Goal: Communication & Community: Answer question/provide support

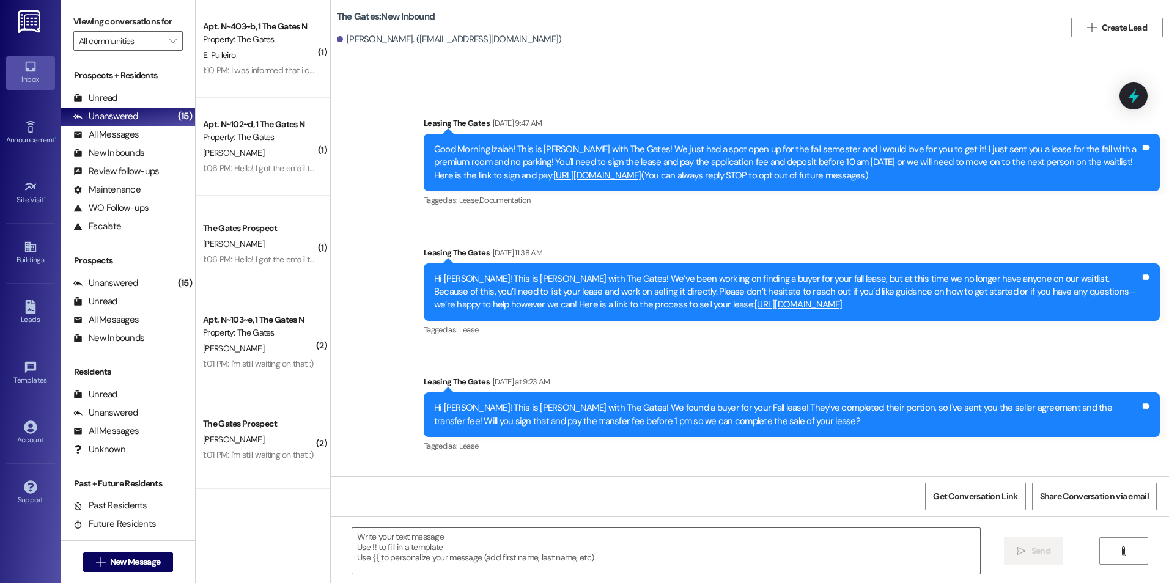
scroll to position [511, 0]
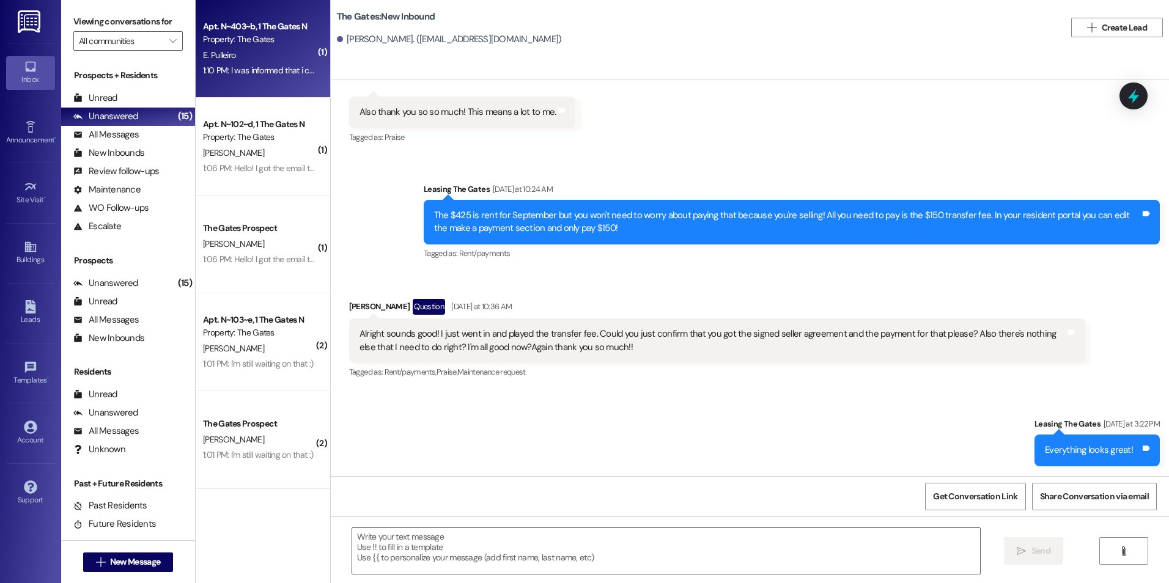
click at [259, 70] on div "1:10 PM: I was informed that i could complete my white glove and take photos in…" at bounding box center [473, 70] width 540 height 11
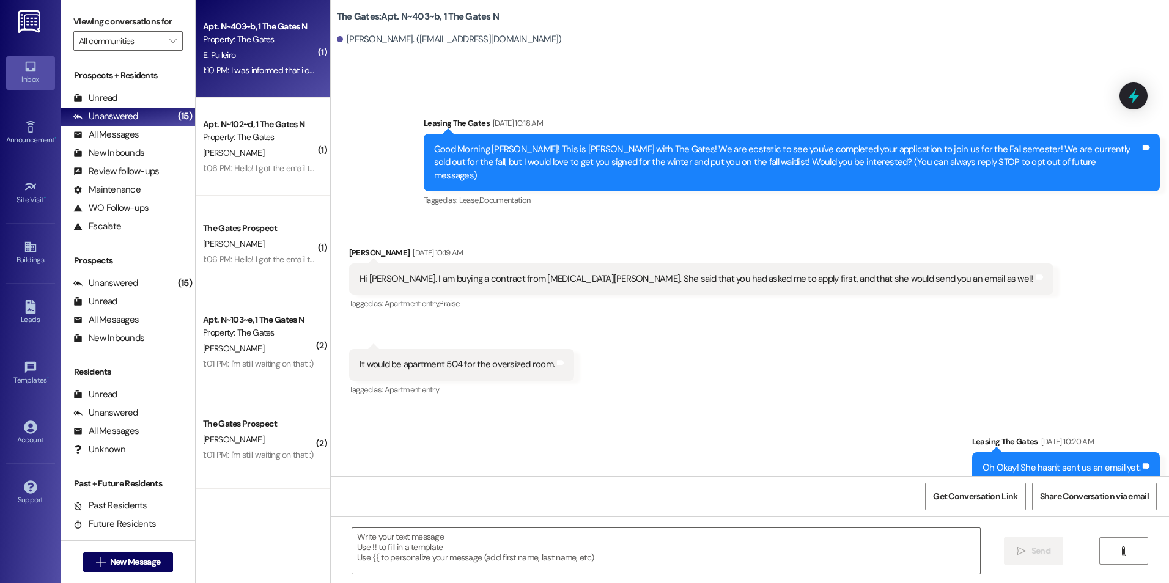
scroll to position [31880, 0]
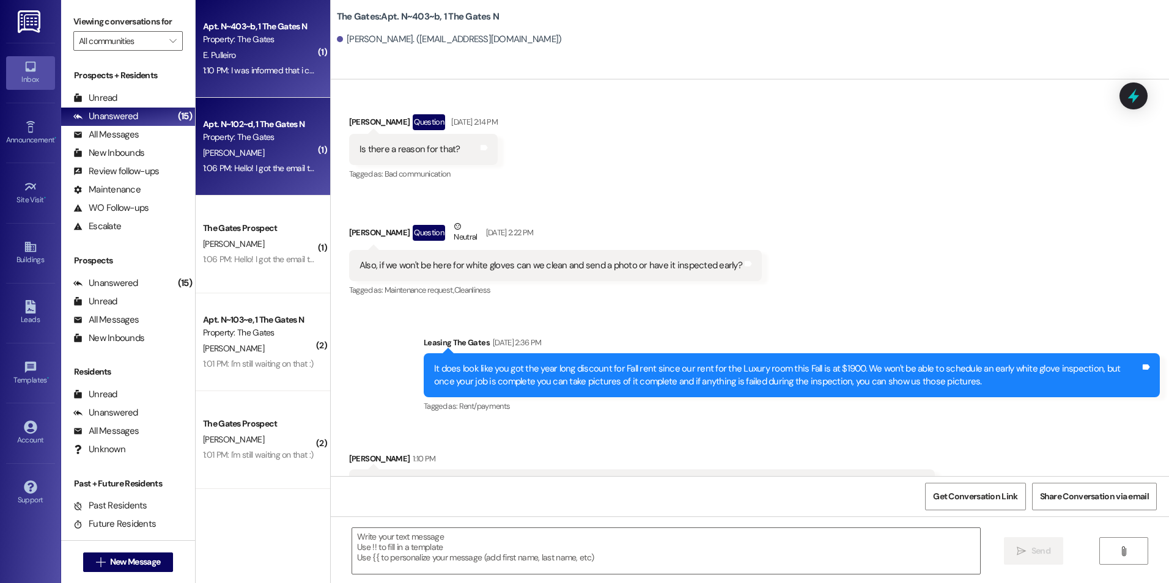
click at [276, 133] on div "Property: The Gates" at bounding box center [259, 137] width 113 height 13
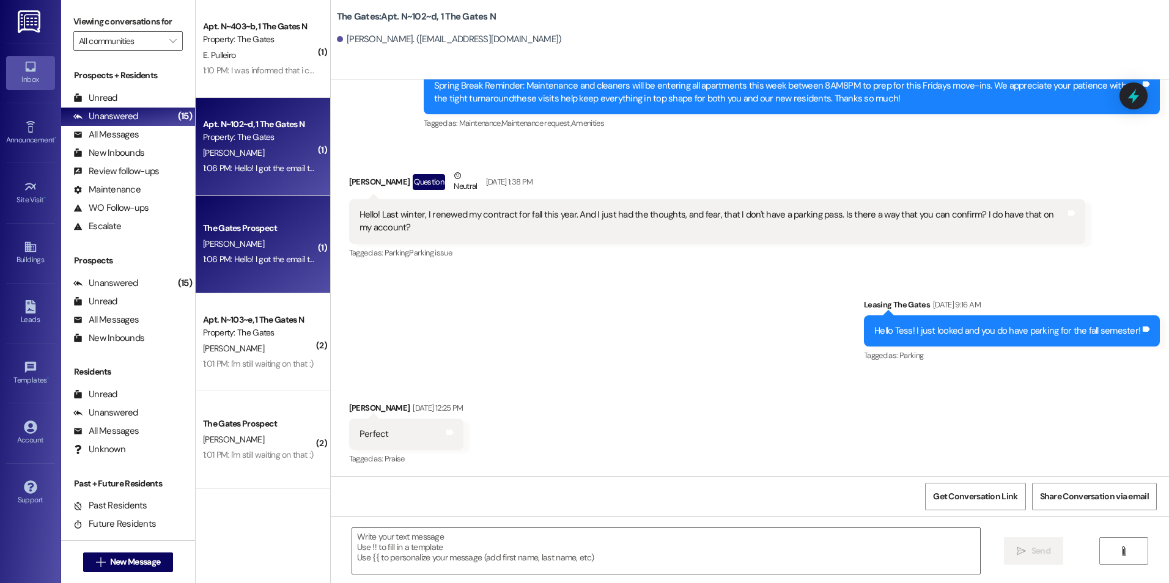
scroll to position [10017, 0]
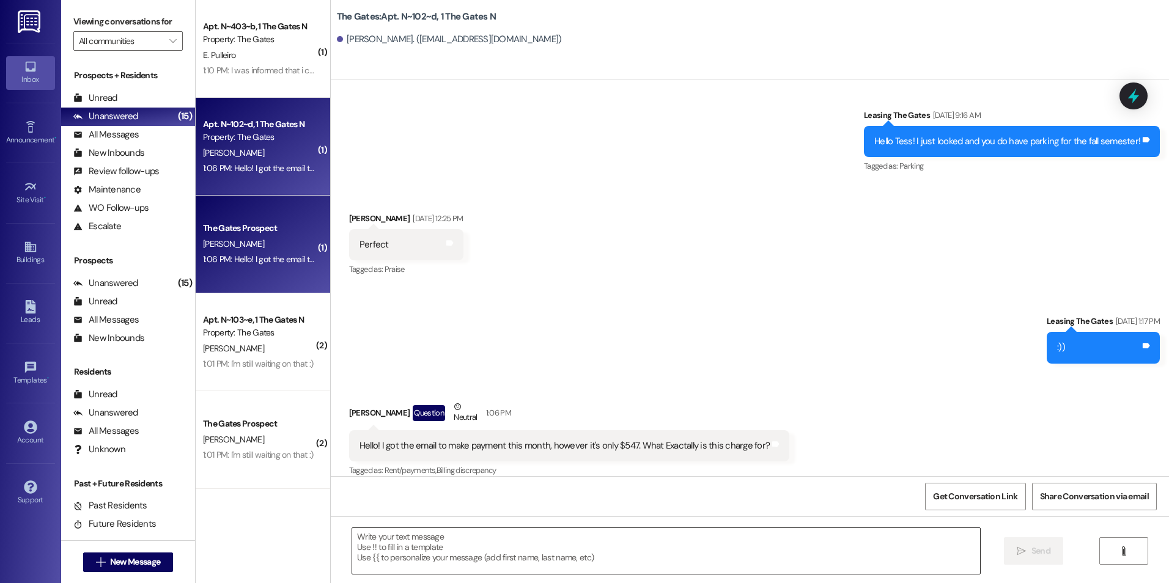
click at [657, 544] on textarea at bounding box center [665, 551] width 627 height 46
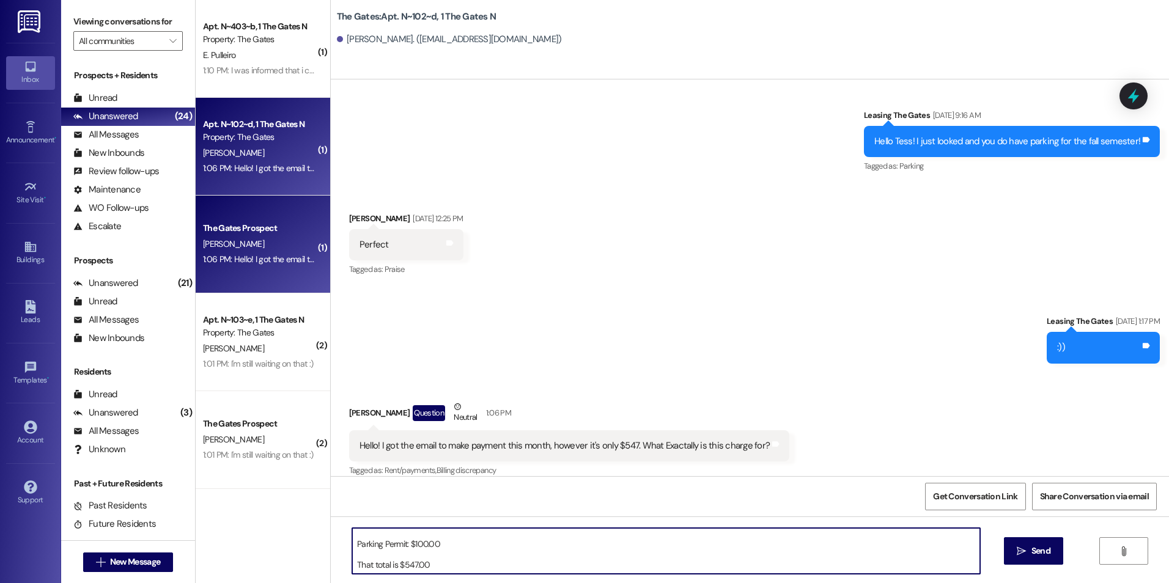
scroll to position [73, 0]
type textarea "I can break it down for you! Rent: $435.00 Renters Liability Insurance: $ $12.0…"
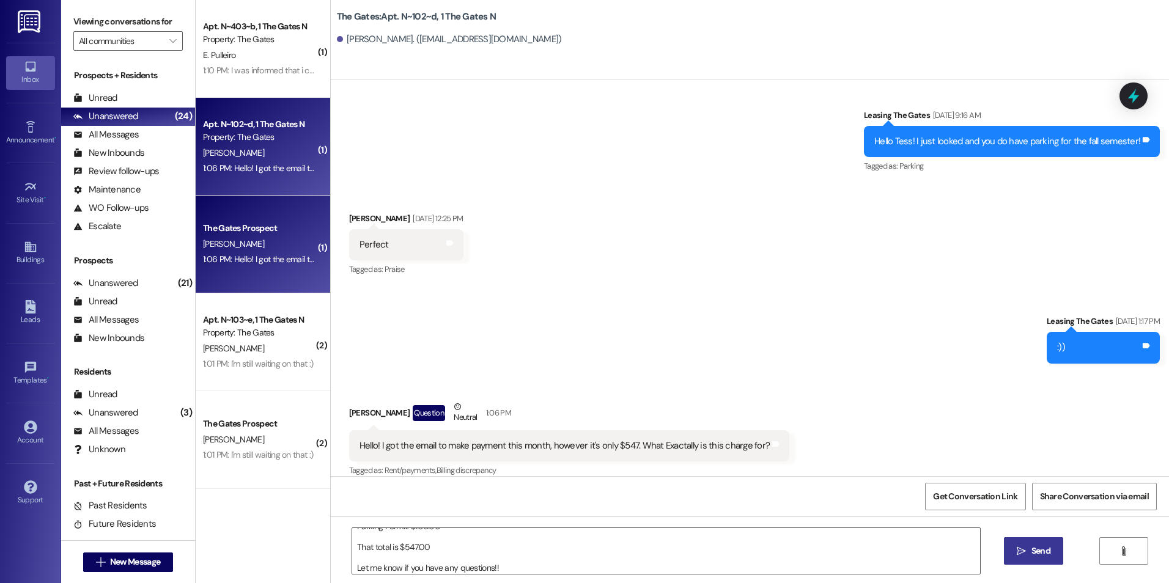
click at [1011, 540] on button " Send" at bounding box center [1033, 551] width 59 height 28
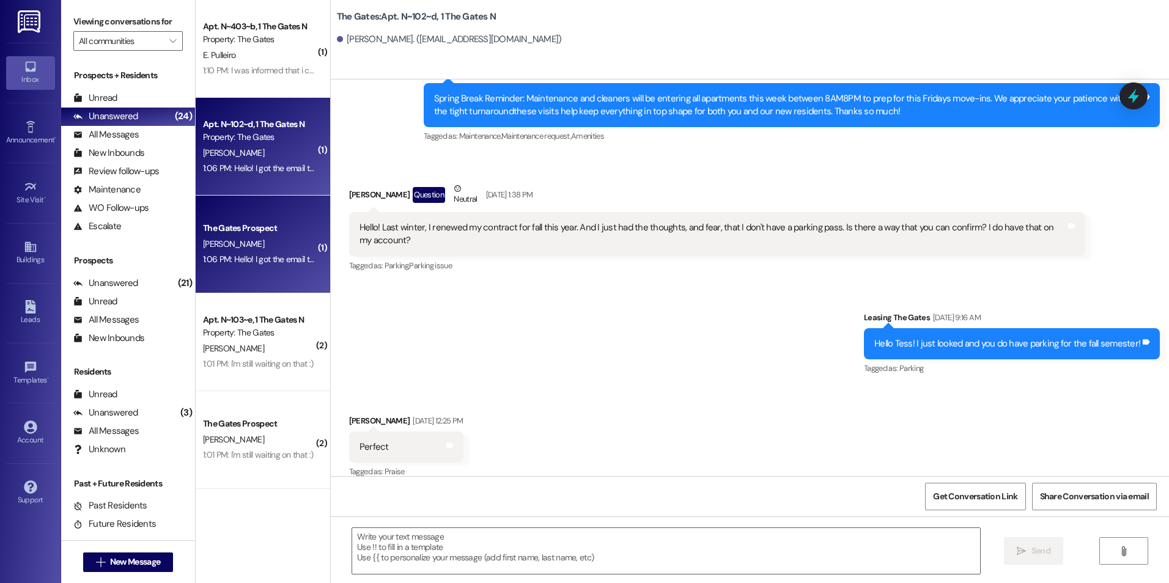
scroll to position [10017, 0]
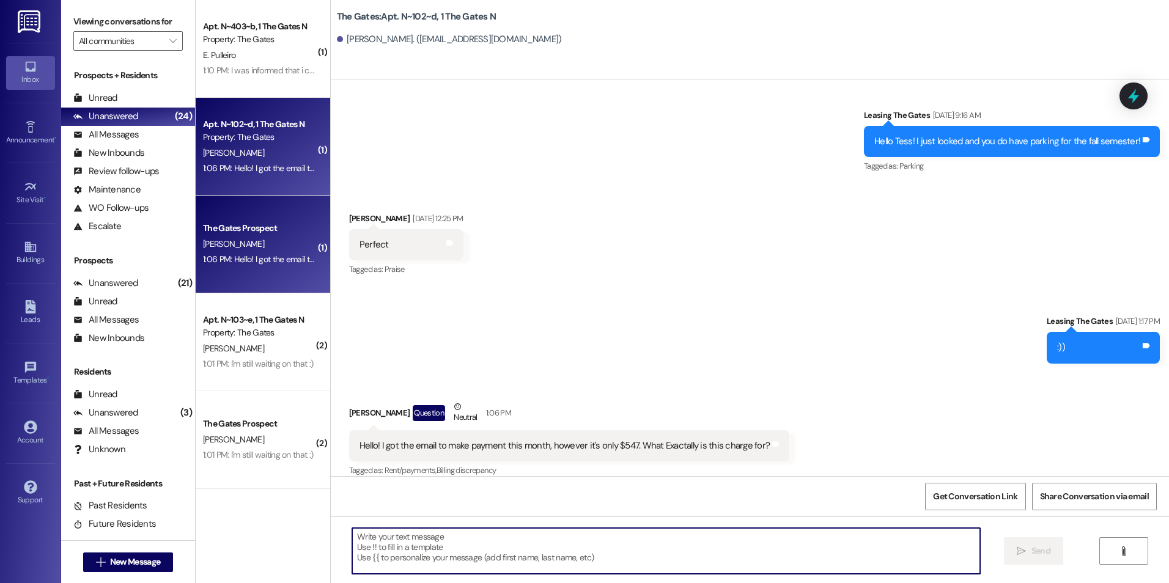
click at [490, 555] on textarea at bounding box center [665, 551] width 627 height 46
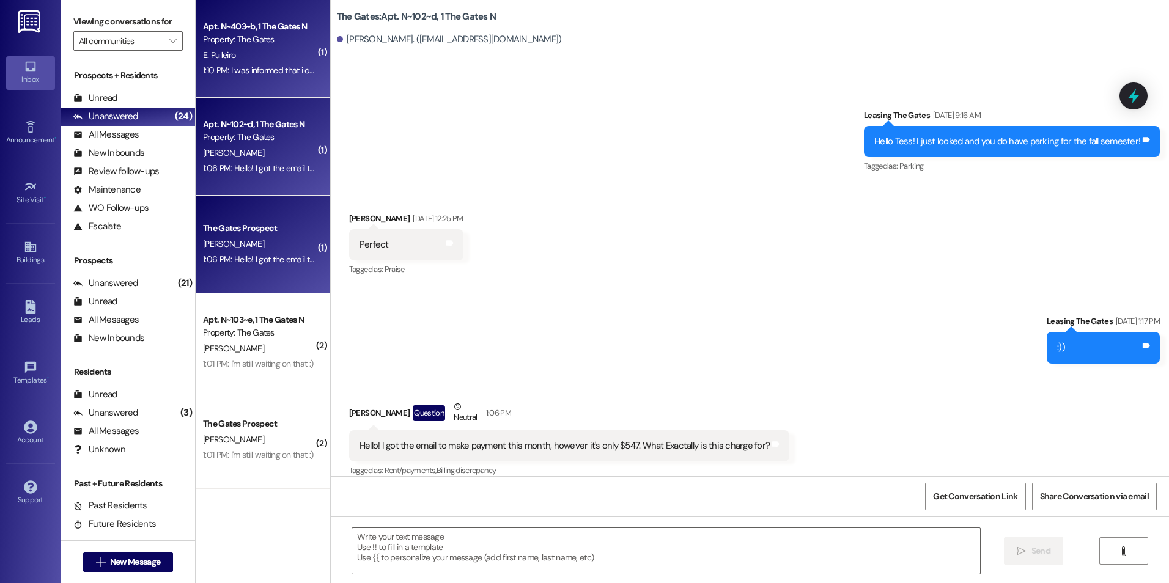
click at [252, 60] on div "E. Pulleiro" at bounding box center [260, 55] width 116 height 15
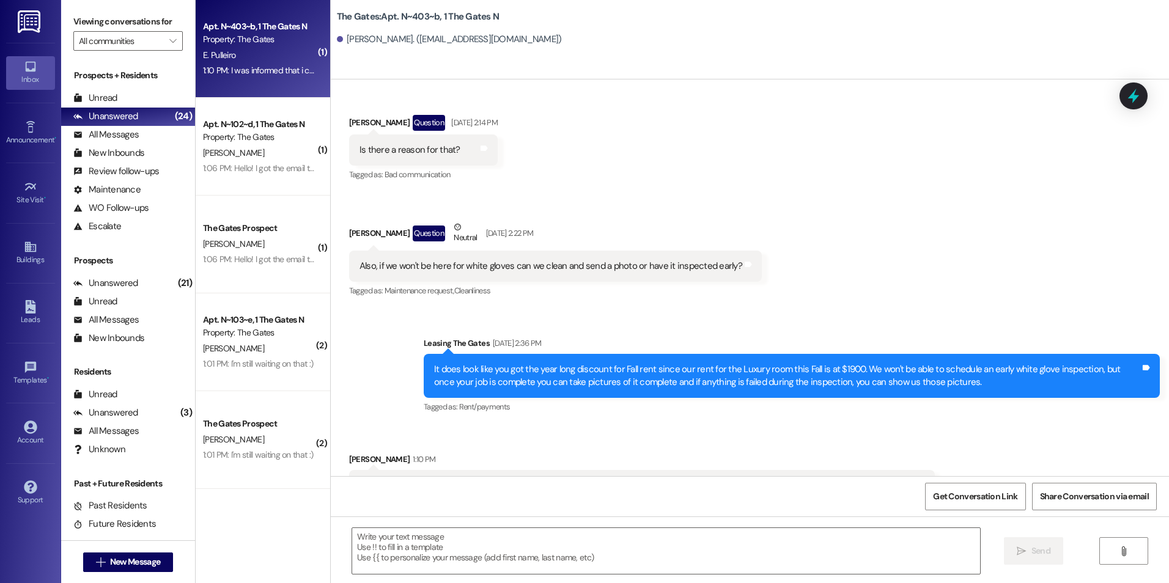
scroll to position [31880, 0]
click at [446, 545] on textarea at bounding box center [665, 551] width 627 height 46
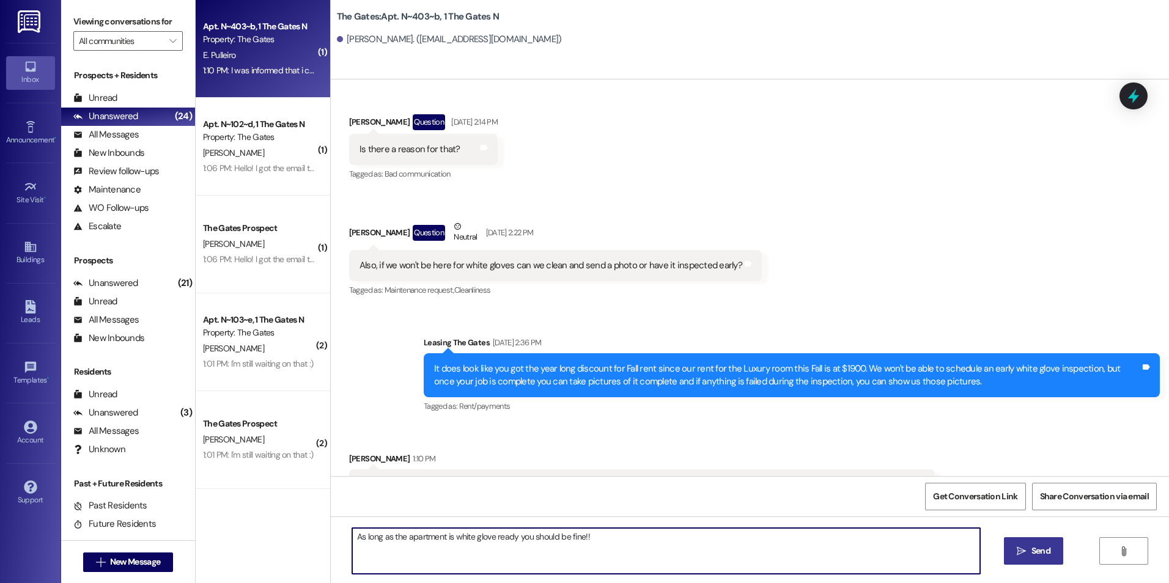
type textarea "As long as the apartment is white glove ready you should be fine!!"
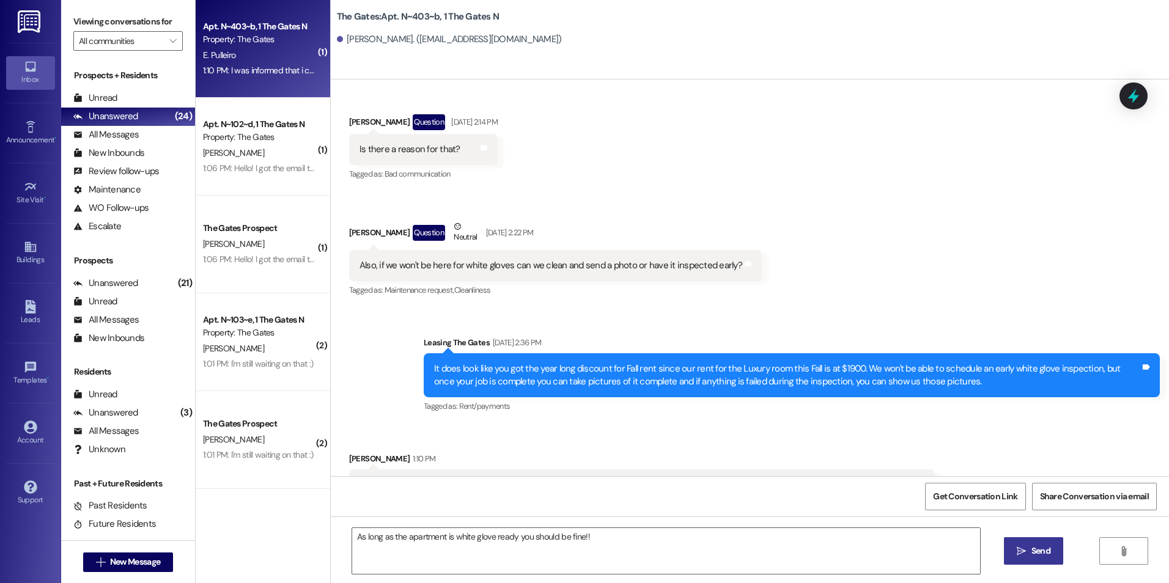
click at [1007, 542] on button " Send" at bounding box center [1033, 551] width 59 height 28
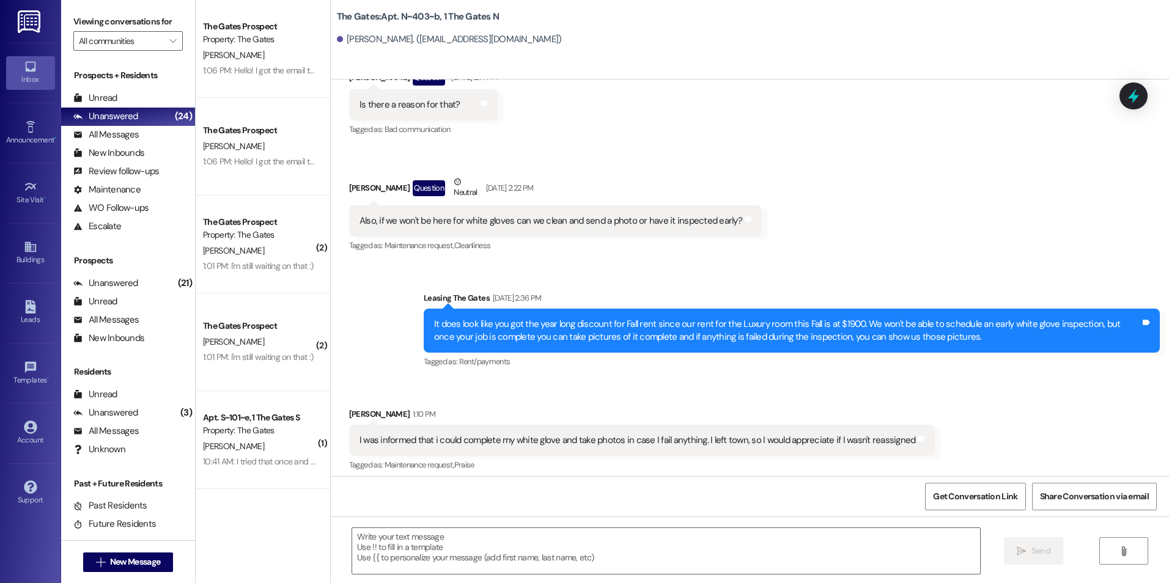
scroll to position [31965, 0]
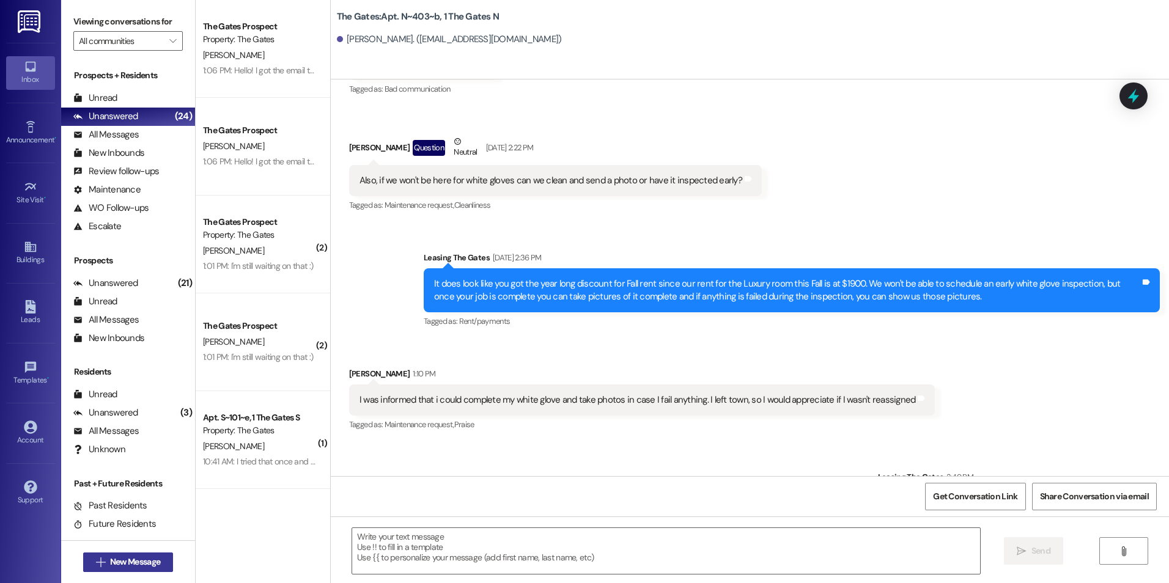
click at [83, 562] on button " New Message" at bounding box center [128, 563] width 90 height 20
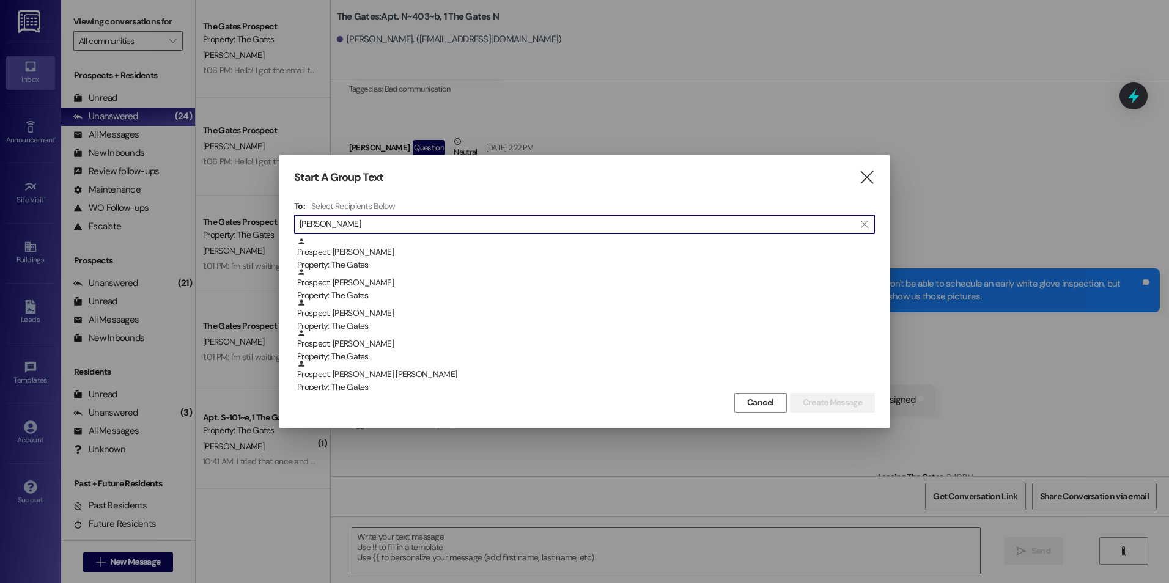
click at [426, 212] on div "To: Select Recipients Below  [PERSON_NAME]  Prospect: [PERSON_NAME] Property:…" at bounding box center [584, 296] width 581 height 190
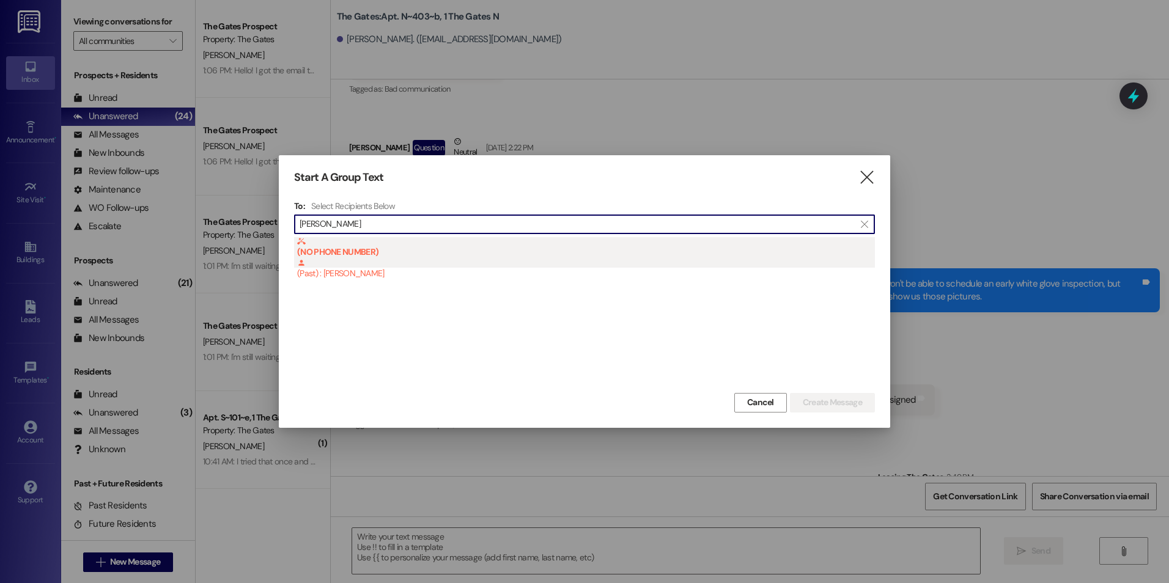
type input "[PERSON_NAME]"
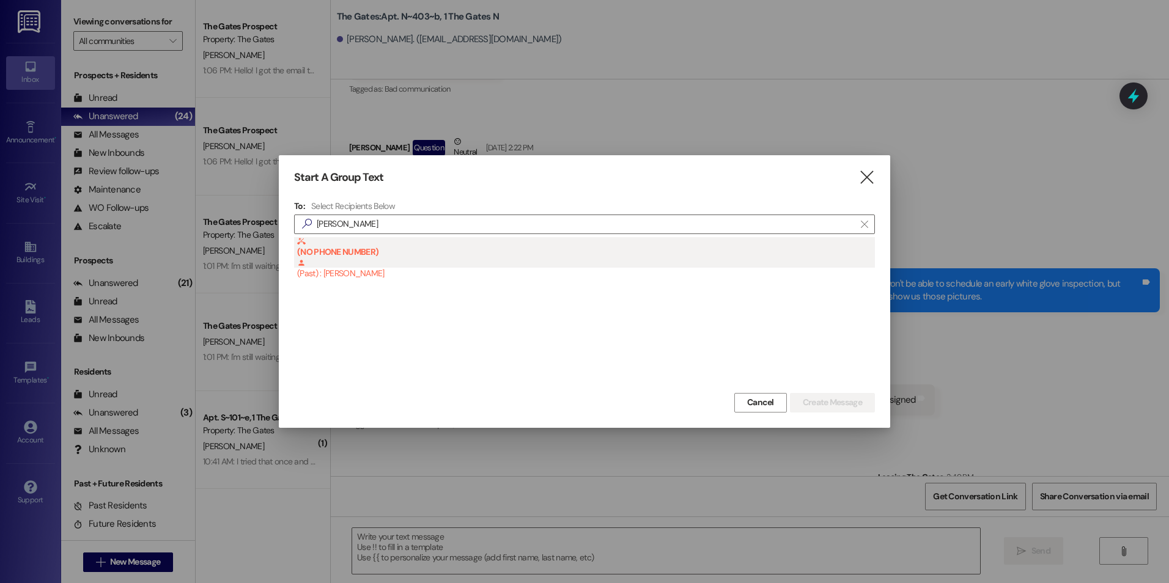
click at [430, 260] on div "(NO PHONE NUMBER) (Past) : [PERSON_NAME]" at bounding box center [586, 258] width 578 height 43
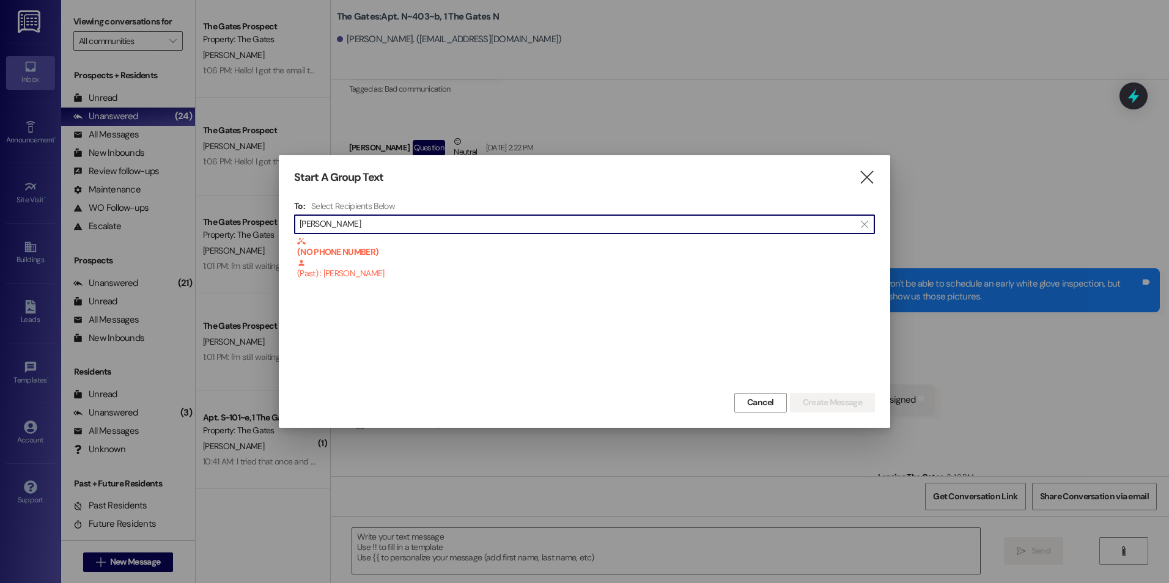
drag, startPoint x: 478, startPoint y: 229, endPoint x: 235, endPoint y: 226, distance: 243.3
click at [235, 226] on div "Start A Group Text  To: Select Recipients Below  [PERSON_NAME]  (NO PHONE NU…" at bounding box center [584, 291] width 1169 height 583
click at [862, 175] on icon "" at bounding box center [866, 177] width 17 height 13
